Goal: Task Accomplishment & Management: Complete application form

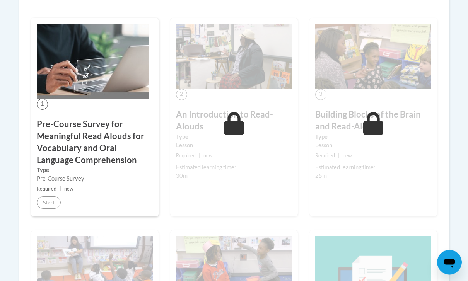
scroll to position [249, 0]
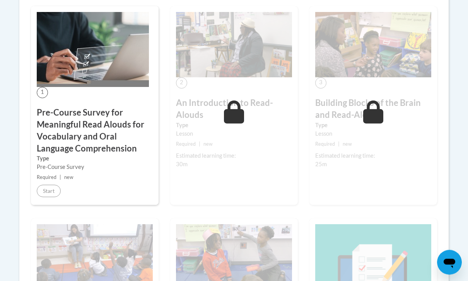
click at [107, 175] on small "Required | new" at bounding box center [95, 178] width 116 height 9
click at [52, 181] on div "1 Pre-Course Survey for Meaningful Read Alouds for Vocabulary and Oral Language…" at bounding box center [95, 106] width 128 height 199
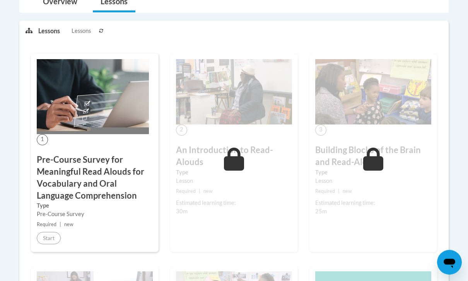
scroll to position [201, 0]
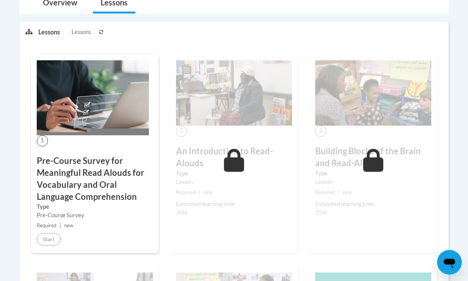
click at [82, 104] on img at bounding box center [93, 98] width 112 height 75
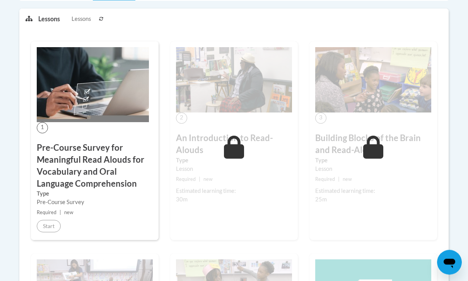
scroll to position [214, 0]
click at [58, 145] on h3 "Pre-Course Survey for Meaningful Read Alouds for Vocabulary and Oral Language C…" at bounding box center [95, 166] width 116 height 48
click at [33, 115] on div "1 Pre-Course Survey for Meaningful Read Alouds for Vocabulary and Oral Language…" at bounding box center [95, 140] width 128 height 199
click at [51, 105] on img at bounding box center [93, 84] width 112 height 75
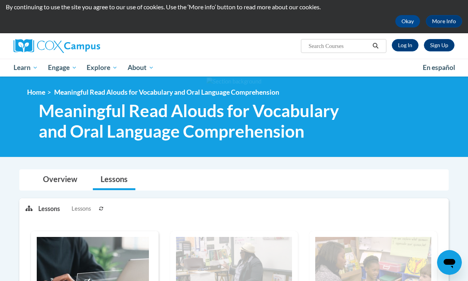
scroll to position [21, 0]
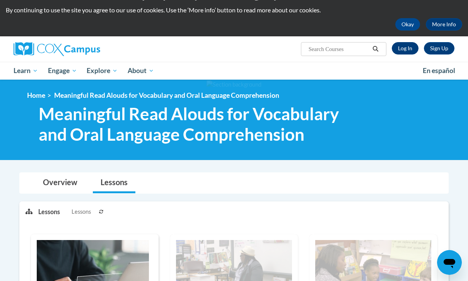
click at [408, 52] on link "Log In" at bounding box center [405, 48] width 27 height 12
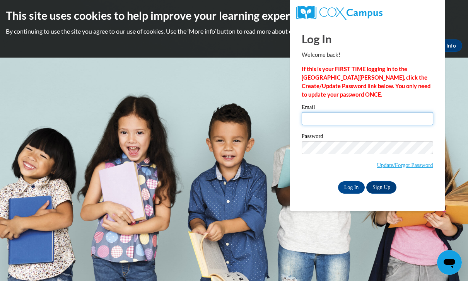
type input "marchlew@student.uiwtx.edu"
click at [351, 187] on input "Log In" at bounding box center [351, 187] width 27 height 12
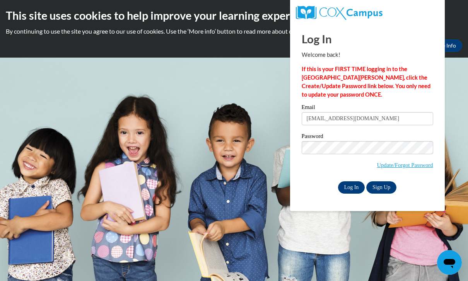
click at [357, 187] on input "Log In" at bounding box center [351, 187] width 27 height 12
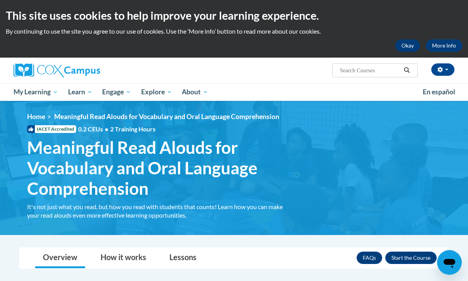
click at [406, 42] on button "Okay" at bounding box center [407, 45] width 25 height 12
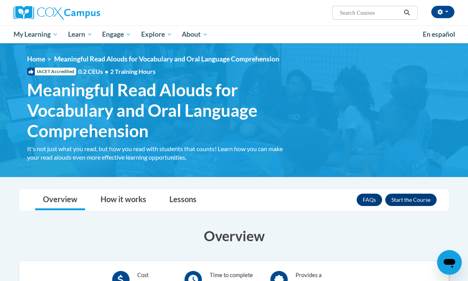
click at [19, 15] on img at bounding box center [57, 13] width 87 height 14
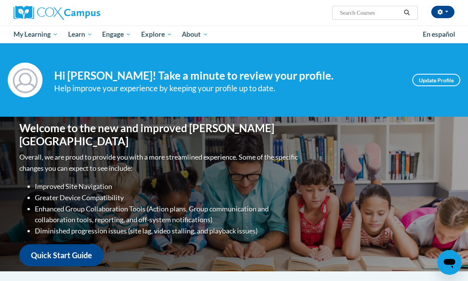
click at [426, 110] on div "Your profile Hi Madison Marchlewski! Take a minute to review your profile. Help…" at bounding box center [234, 80] width 468 height 74
click at [382, 144] on div "Welcome to the new and improved Cox Campus Overall, we are proud to provide you…" at bounding box center [234, 194] width 453 height 155
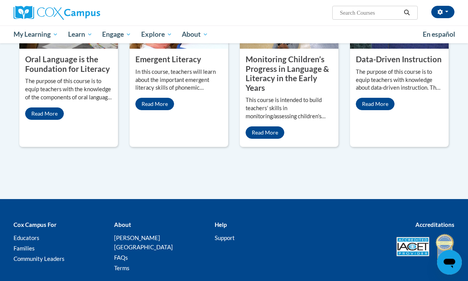
scroll to position [723, 0]
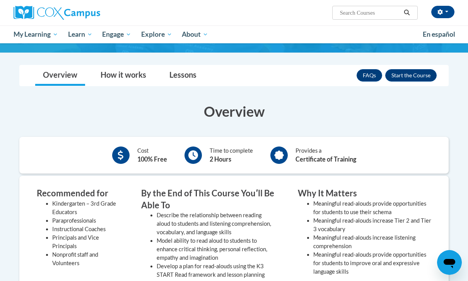
scroll to position [123, 0]
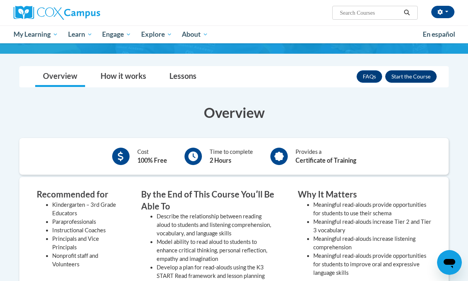
click at [428, 77] on button "Enroll" at bounding box center [410, 76] width 51 height 12
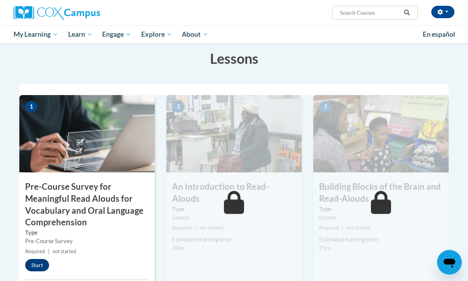
scroll to position [151, 0]
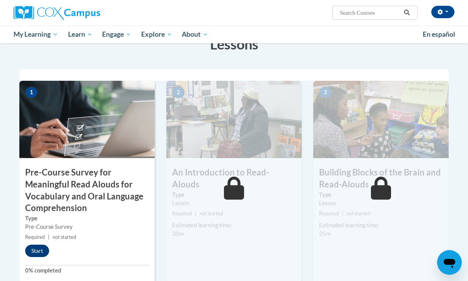
click at [37, 253] on button "Start" at bounding box center [37, 251] width 24 height 12
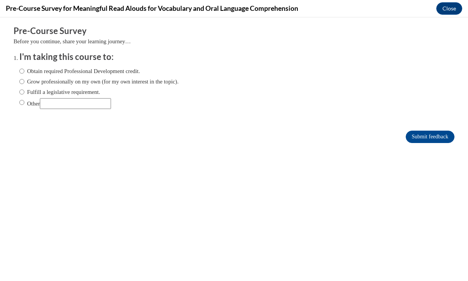
scroll to position [0, 0]
click at [93, 74] on label "Obtain required Professional Development credit." at bounding box center [79, 71] width 121 height 9
click at [24, 74] on input "Obtain required Professional Development credit." at bounding box center [21, 71] width 5 height 9
radio input "true"
click at [438, 140] on input "Submit feedback" at bounding box center [430, 137] width 49 height 12
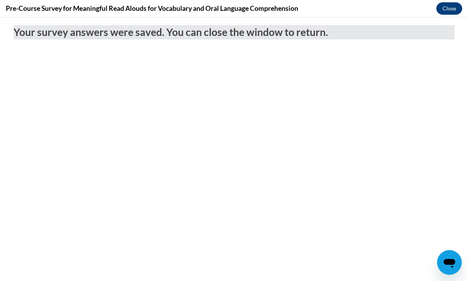
click at [454, 9] on button "Close" at bounding box center [449, 8] width 26 height 12
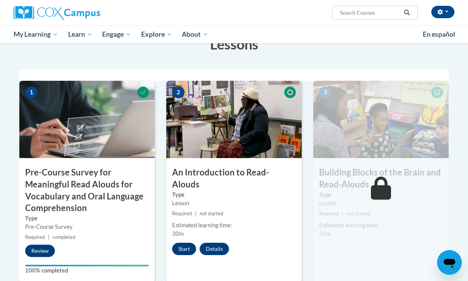
click at [183, 243] on button "Start" at bounding box center [184, 249] width 24 height 12
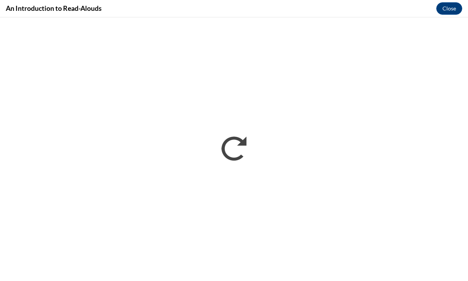
scroll to position [176, 0]
